Goal: Navigation & Orientation: Find specific page/section

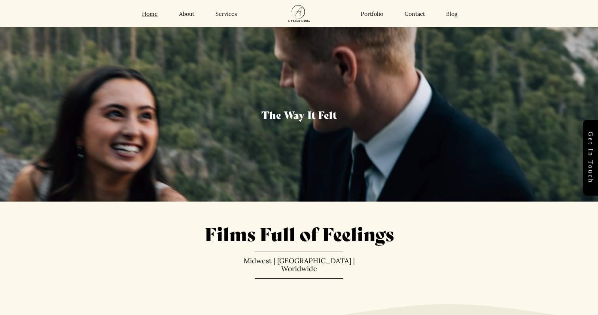
click at [378, 15] on link "Portfolio" at bounding box center [372, 13] width 23 height 7
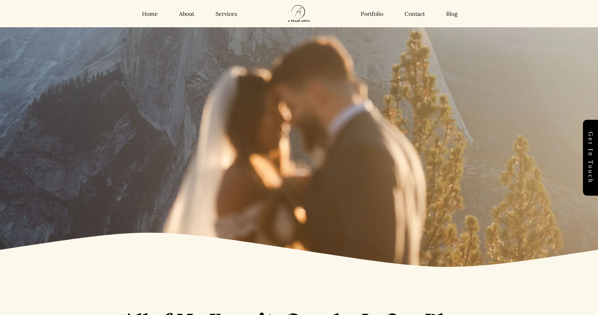
click at [155, 17] on div "Home About Services Portfolio Contact Blog Home About" at bounding box center [299, 13] width 529 height 27
click at [152, 13] on link "Home" at bounding box center [150, 13] width 16 height 7
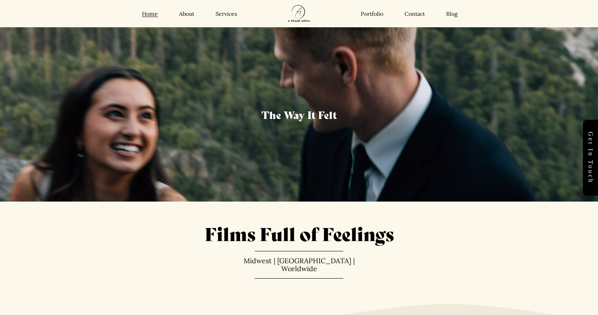
click at [379, 11] on link "Portfolio" at bounding box center [372, 13] width 23 height 7
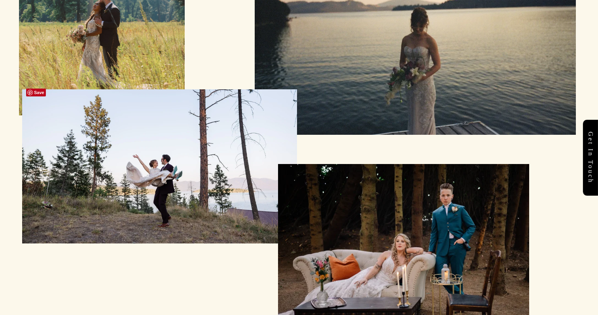
scroll to position [2452, 0]
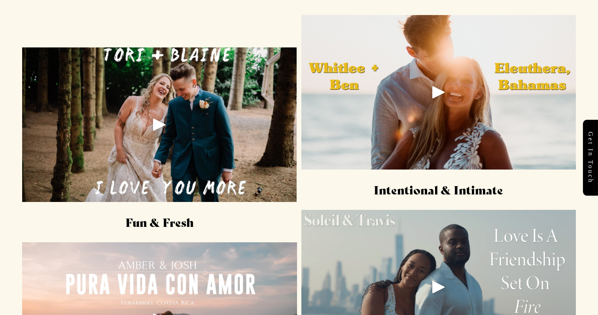
scroll to position [1071, 0]
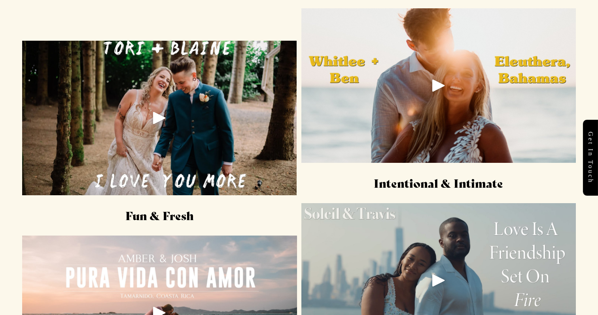
click at [160, 116] on div "Play" at bounding box center [159, 117] width 19 height 19
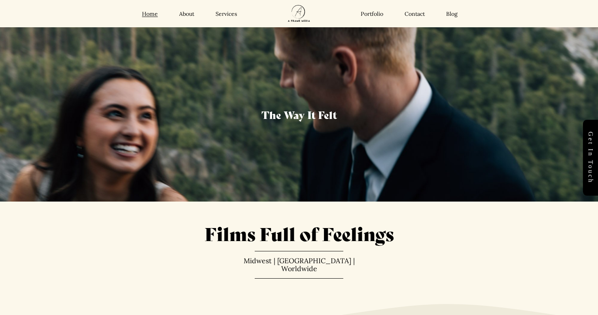
click at [361, 13] on link "Portfolio" at bounding box center [372, 13] width 23 height 7
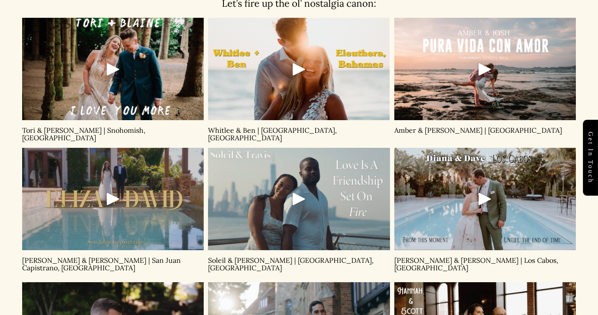
scroll to position [589, 0]
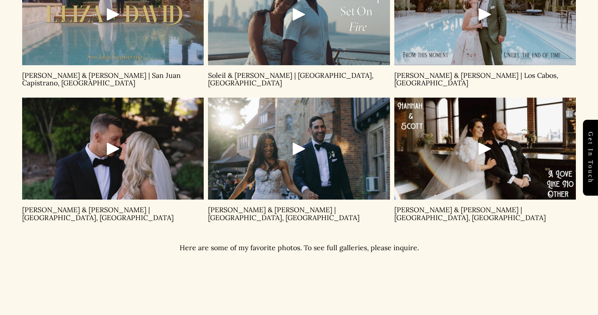
click at [485, 147] on div "Play" at bounding box center [485, 148] width 19 height 19
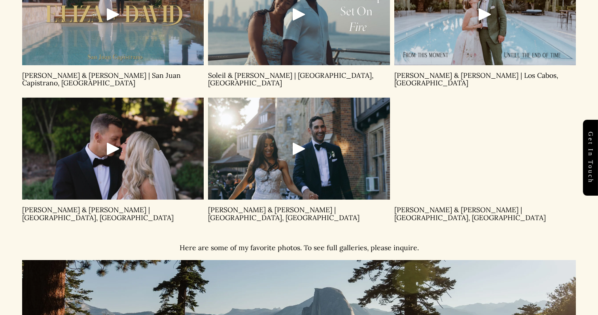
click at [299, 144] on div "Play" at bounding box center [299, 148] width 19 height 19
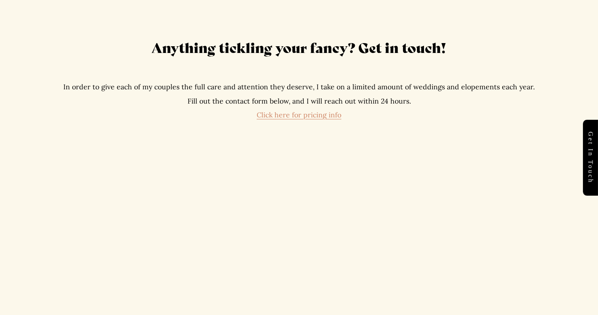
scroll to position [3364, 0]
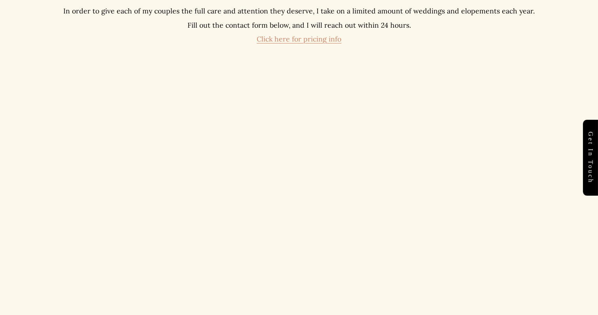
scroll to position [3442, 0]
